Goal: Information Seeking & Learning: Learn about a topic

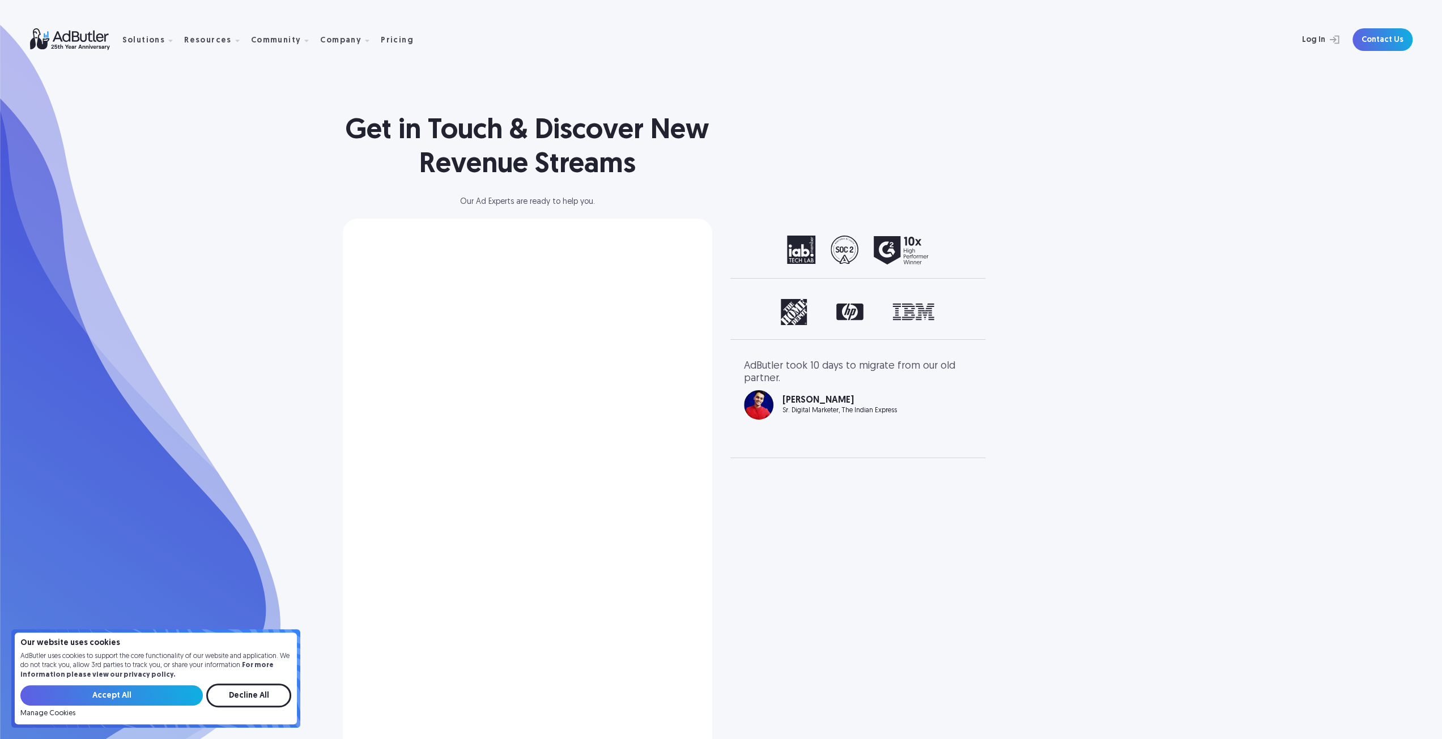
select select "[GEOGRAPHIC_DATA]"
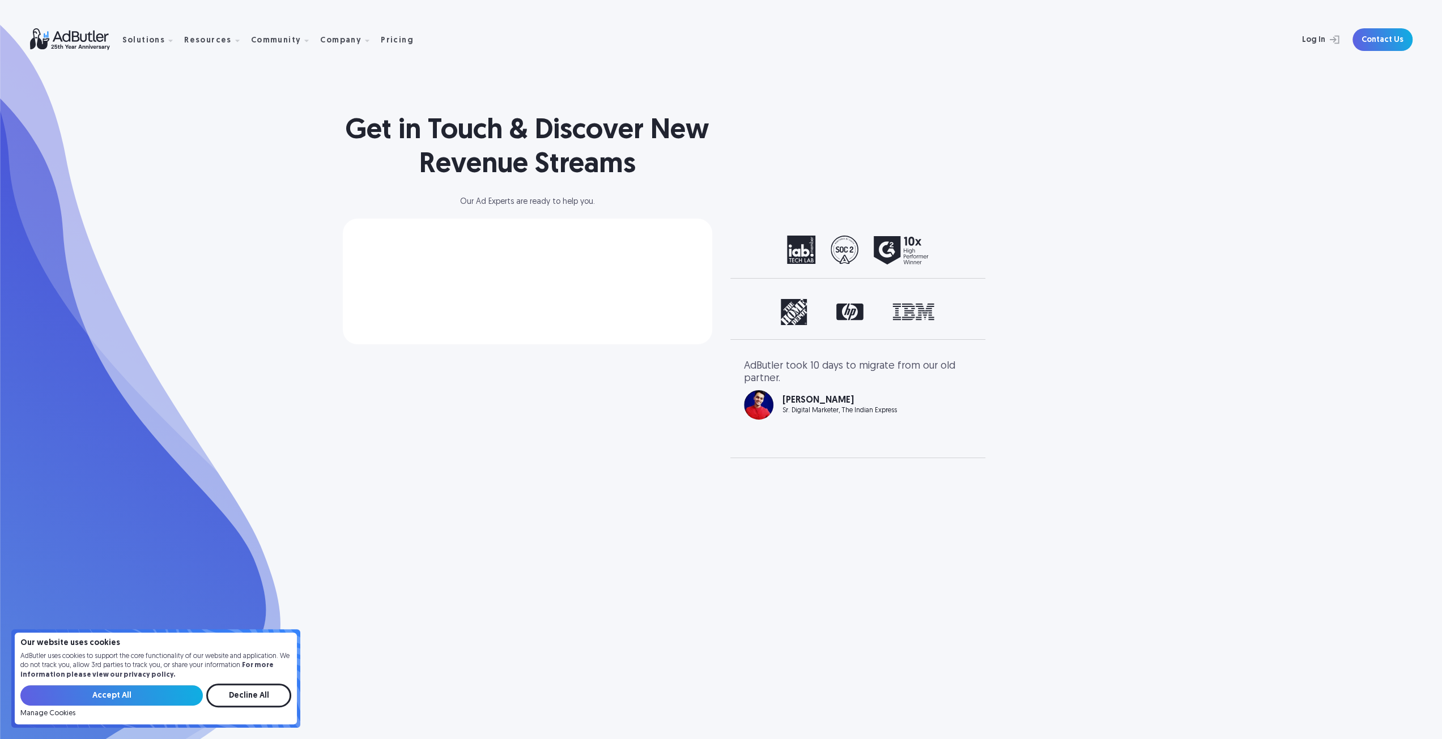
select select "North America"
select select "[GEOGRAPHIC_DATA]"
